Goal: Browse casually: Explore the website without a specific task or goal

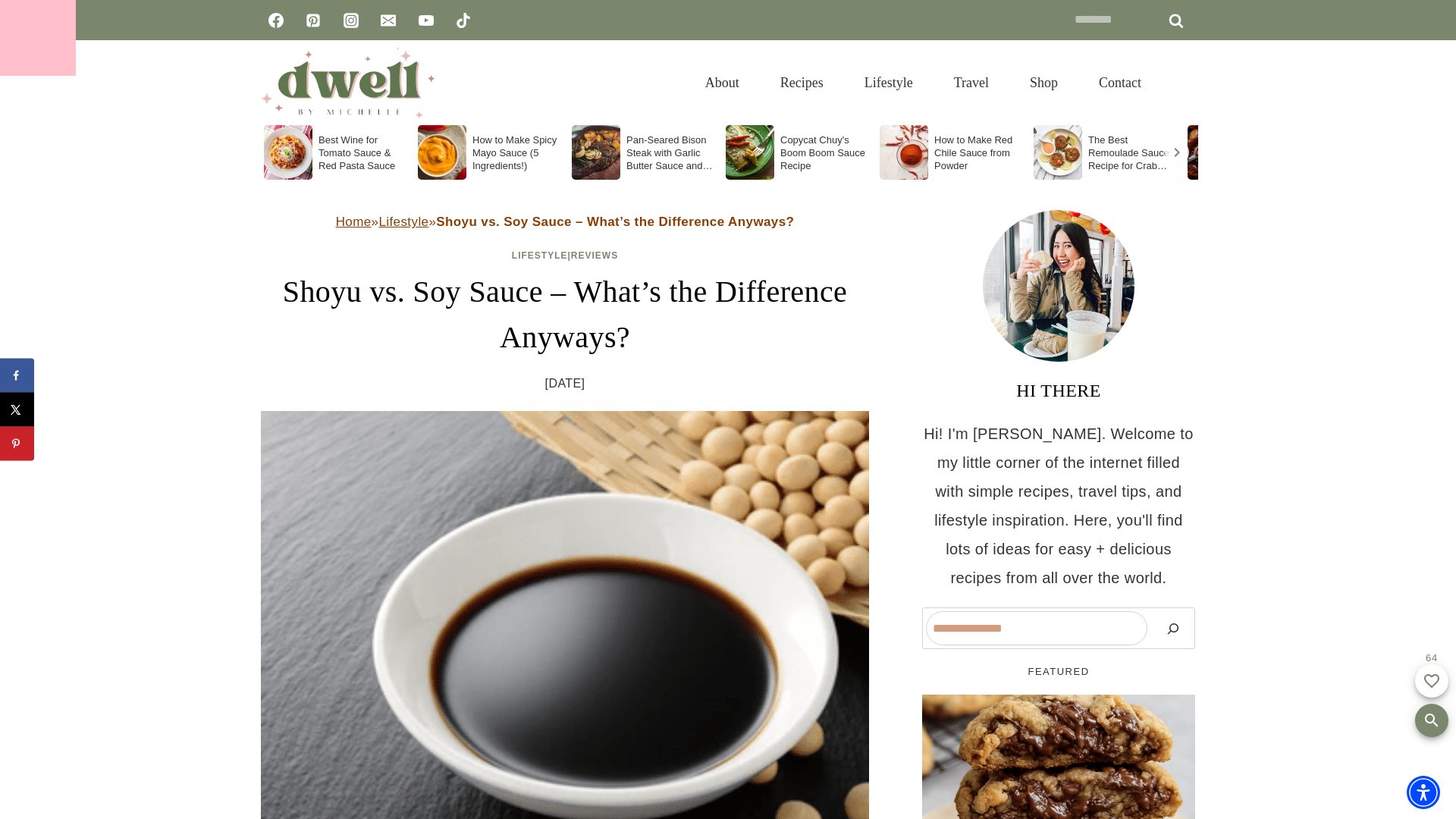
click at [38, 38] on div at bounding box center [38, 38] width 76 height 76
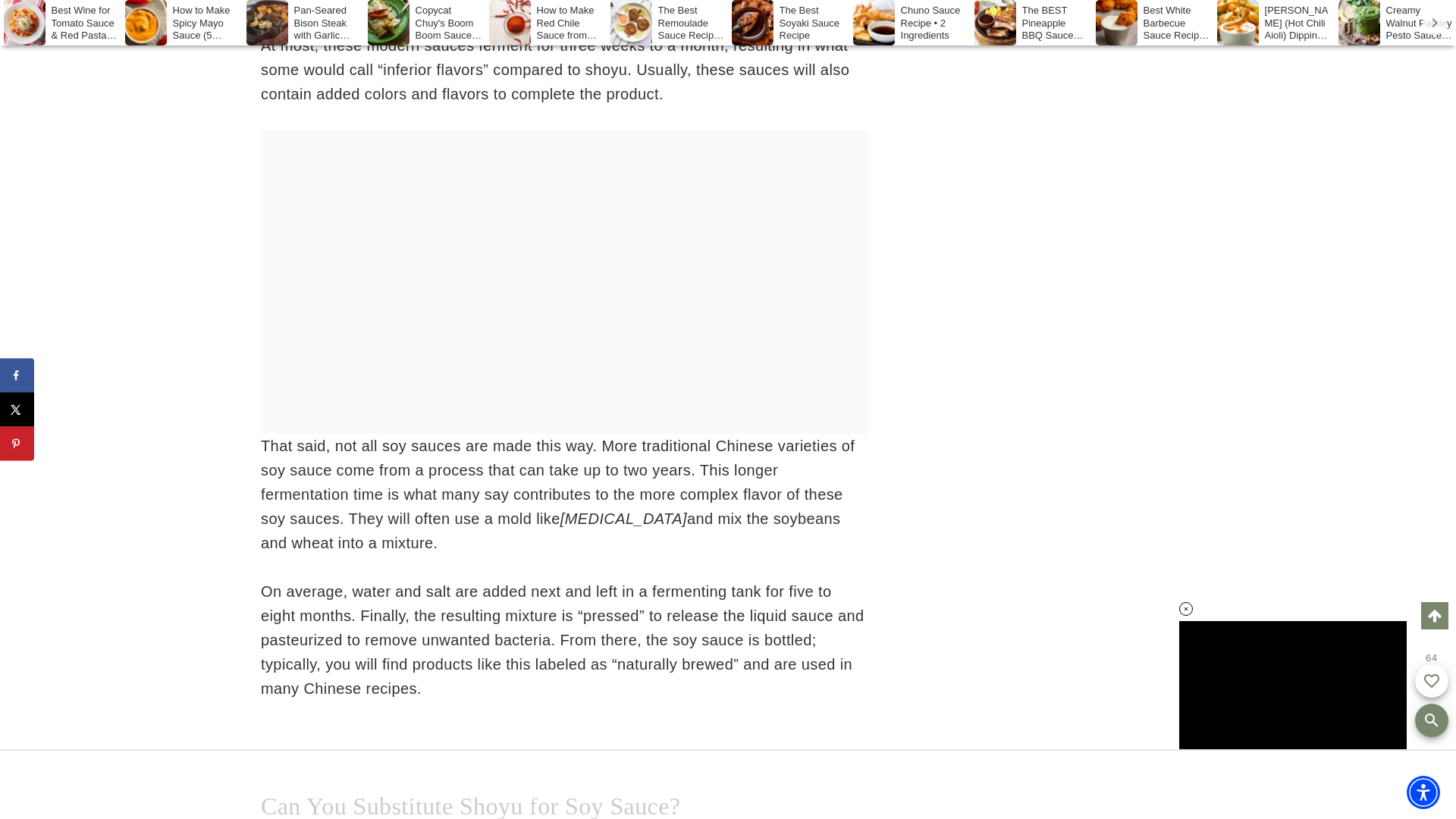
scroll to position [3439, 0]
